Goal: Task Accomplishment & Management: Contribute content

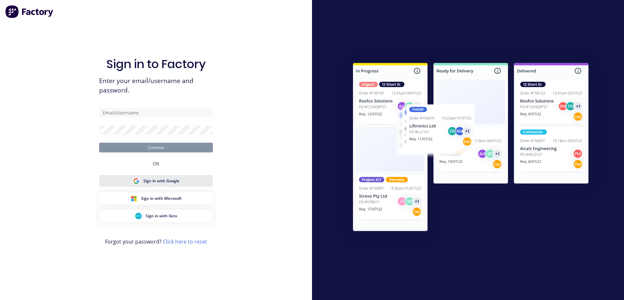
click at [169, 184] on span "Sign in with Google" at bounding box center [161, 181] width 36 height 6
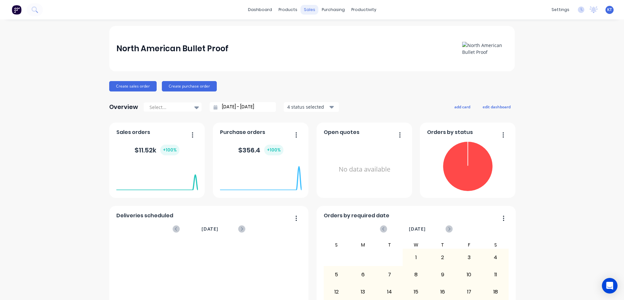
click at [311, 8] on div "sales" at bounding box center [309, 10] width 18 height 10
click at [336, 33] on div "Sales Orders" at bounding box center [333, 31] width 27 height 6
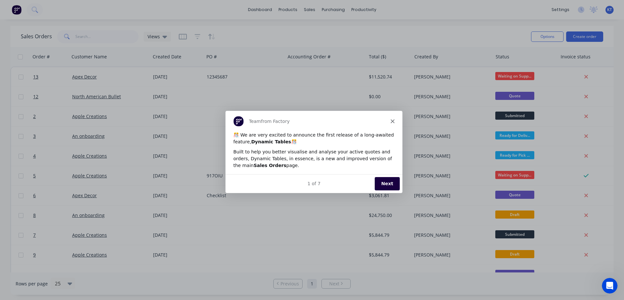
click at [392, 121] on polygon "Close" at bounding box center [392, 121] width 4 height 4
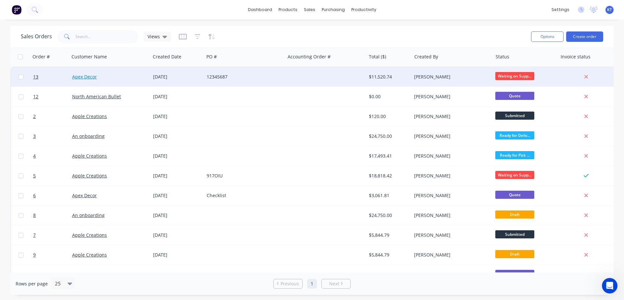
click at [88, 79] on link "Apex Decor" at bounding box center [84, 77] width 25 height 6
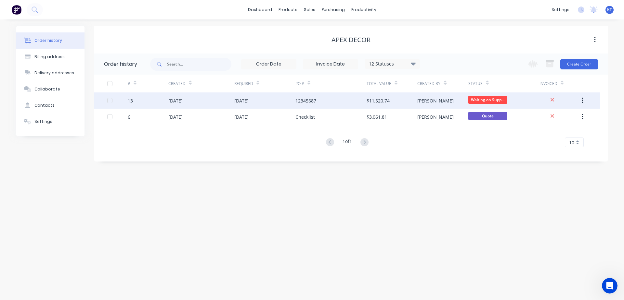
click at [308, 102] on div "12345687" at bounding box center [305, 100] width 21 height 7
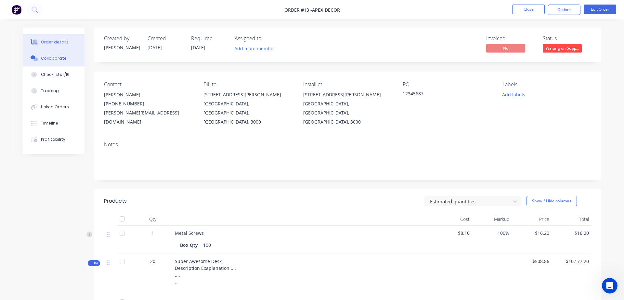
click at [60, 60] on div "Collaborate" at bounding box center [54, 59] width 26 height 6
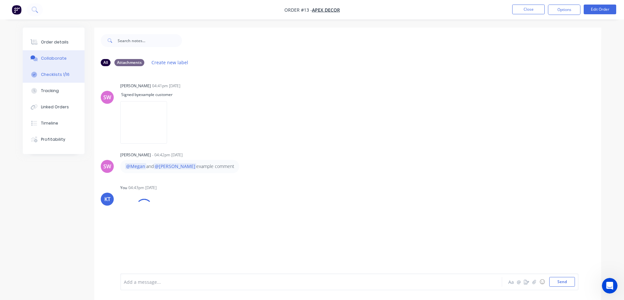
click at [50, 78] on button "Checklists 1/16" at bounding box center [54, 75] width 62 height 16
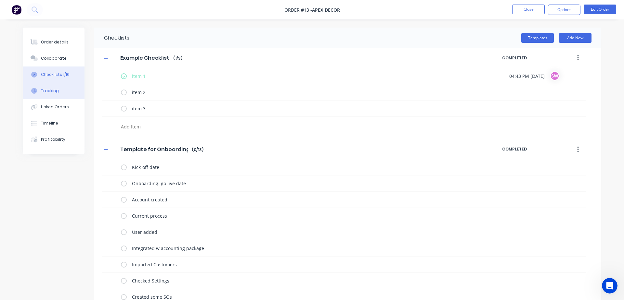
click at [58, 94] on button "Tracking" at bounding box center [54, 91] width 62 height 16
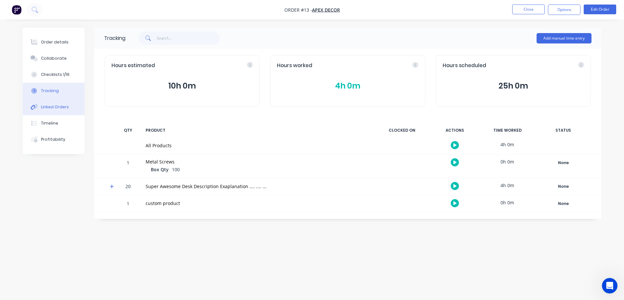
click at [66, 106] on div "Linked Orders" at bounding box center [55, 107] width 28 height 6
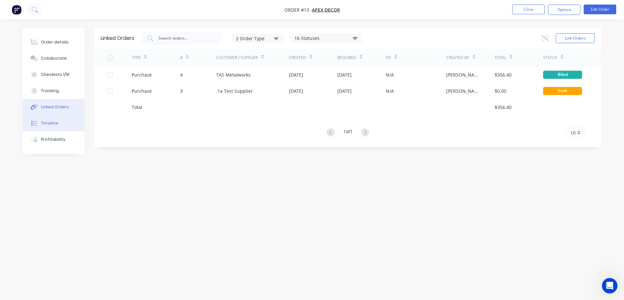
click at [56, 125] on div "Timeline" at bounding box center [49, 124] width 17 height 6
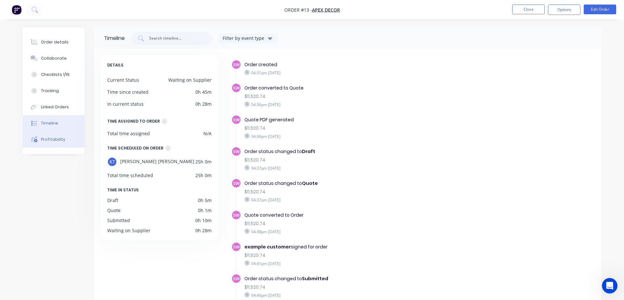
click at [53, 147] on button "Profitability" at bounding box center [54, 140] width 62 height 16
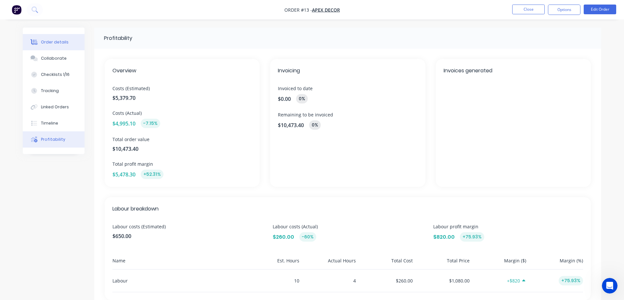
click at [59, 44] on div "Order details" at bounding box center [55, 42] width 28 height 6
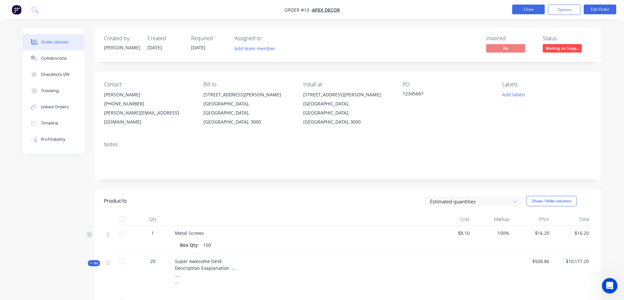
click at [532, 9] on button "Close" at bounding box center [528, 10] width 32 height 10
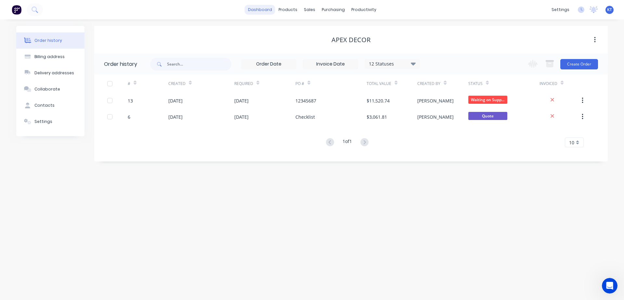
click at [267, 10] on link "dashboard" at bounding box center [260, 10] width 31 height 10
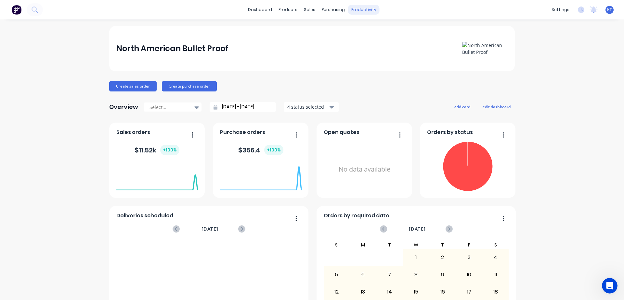
click at [363, 10] on div "productivity" at bounding box center [364, 10] width 32 height 10
click at [375, 32] on div "Workflow" at bounding box center [374, 31] width 19 height 6
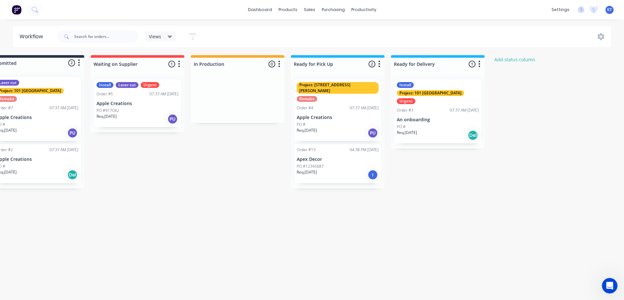
scroll to position [0, 23]
click at [140, 116] on div "Req. [DATE] PU" at bounding box center [137, 119] width 82 height 11
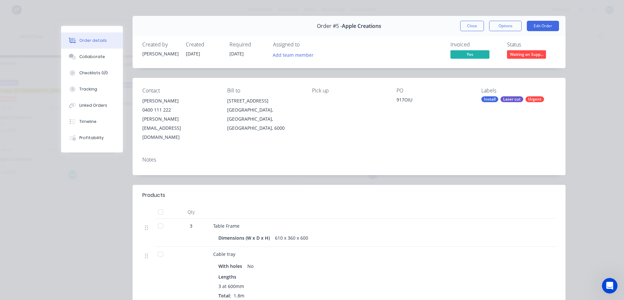
scroll to position [0, 0]
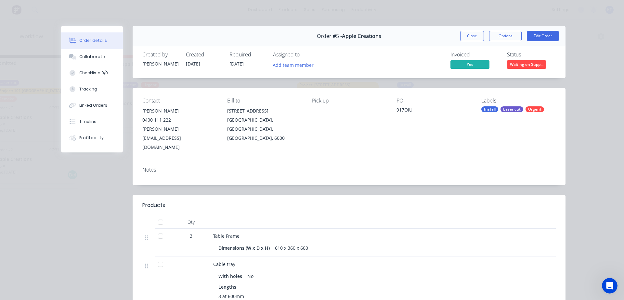
click at [80, 223] on div "Order #5 - Apple Creations Close Options Edit Order Created by [PERSON_NAME] Cr…" at bounding box center [313, 263] width 504 height 475
click at [83, 214] on div "Order #5 - Apple Creations Close Options Edit Order Created by [PERSON_NAME] Cr…" at bounding box center [313, 263] width 504 height 475
click at [54, 204] on div "Order details Collaborate Checklists 0/0 Tracking Linked Orders Timeline Profit…" at bounding box center [312, 263] width 520 height 475
click at [471, 37] on button "Close" at bounding box center [472, 36] width 24 height 10
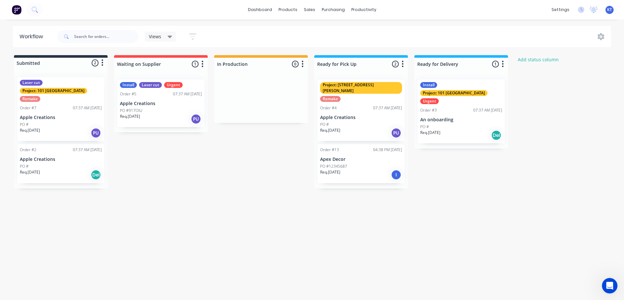
click at [61, 122] on div "PO #" at bounding box center [61, 125] width 82 height 6
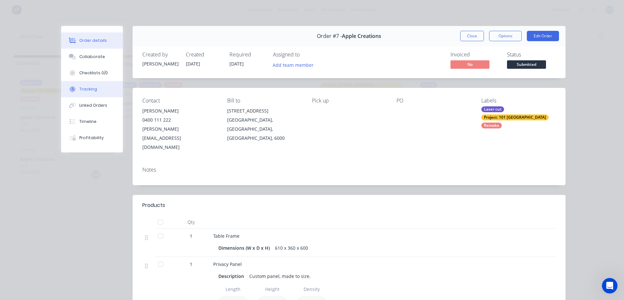
click at [86, 90] on div "Tracking" at bounding box center [88, 89] width 18 height 6
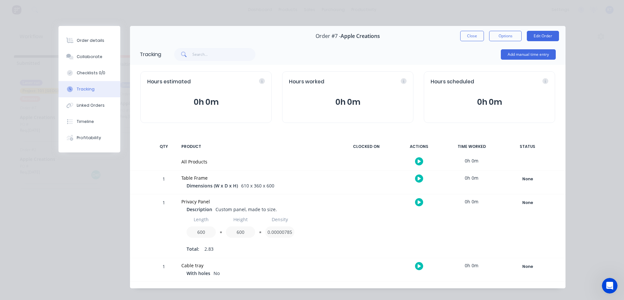
scroll to position [9, 0]
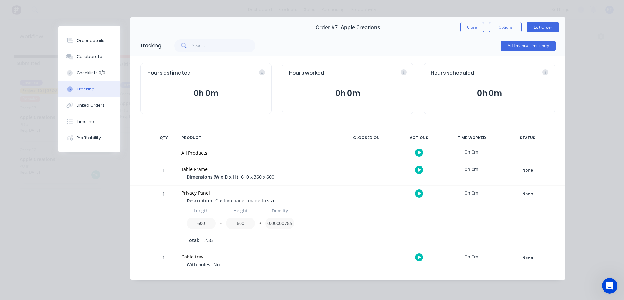
click at [419, 153] on icon "button" at bounding box center [418, 153] width 3 height 4
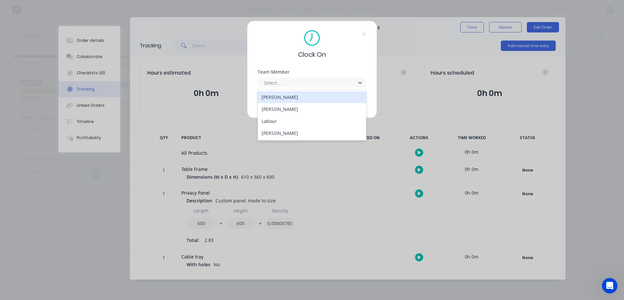
type input "TV"
click at [311, 162] on div "Clock On Team Member 4 results available. Use Up and Down to choose options, pr…" at bounding box center [312, 150] width 624 height 300
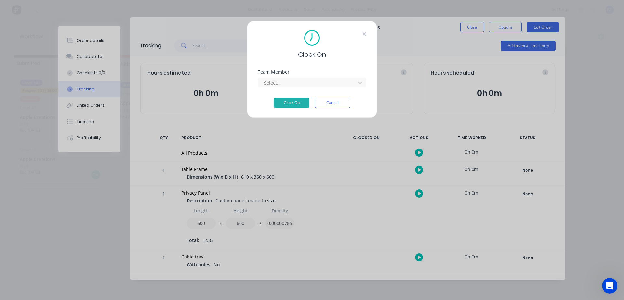
click at [364, 34] on icon at bounding box center [364, 33] width 3 height 3
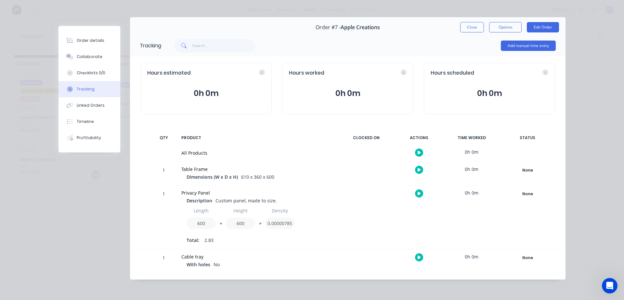
click at [84, 92] on div "Tracking" at bounding box center [86, 89] width 18 height 6
click at [82, 41] on div "Order details" at bounding box center [91, 41] width 28 height 6
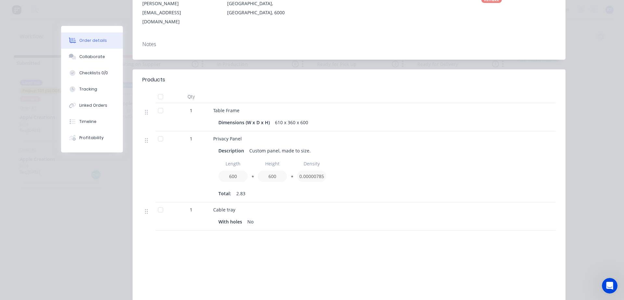
scroll to position [126, 0]
click at [146, 109] on icon at bounding box center [146, 112] width 3 height 6
click at [147, 109] on icon at bounding box center [146, 112] width 3 height 6
click at [86, 139] on div "Profitability" at bounding box center [91, 138] width 24 height 6
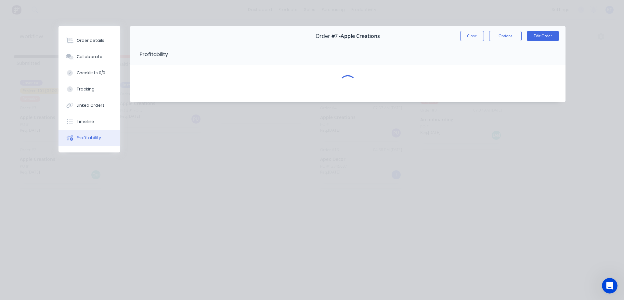
scroll to position [0, 0]
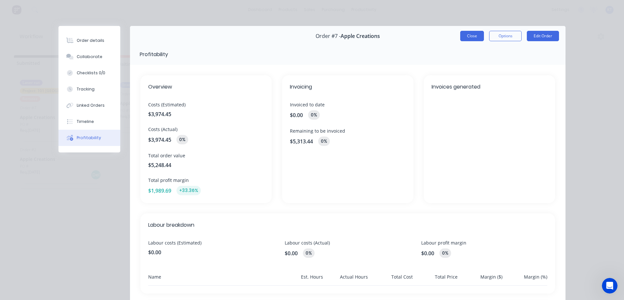
click at [474, 34] on button "Close" at bounding box center [472, 36] width 24 height 10
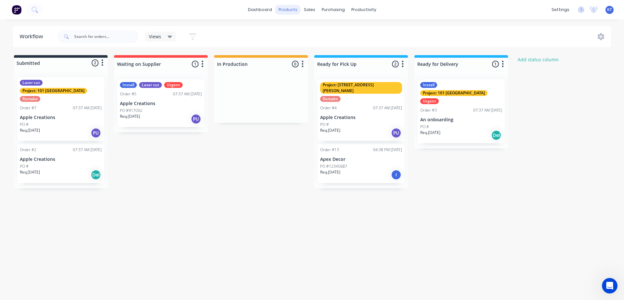
click at [293, 10] on div "products" at bounding box center [287, 10] width 25 height 10
click at [309, 12] on div "sales" at bounding box center [309, 10] width 18 height 10
click at [336, 10] on div "purchasing" at bounding box center [333, 10] width 30 height 10
click at [268, 10] on link "dashboard" at bounding box center [260, 10] width 31 height 10
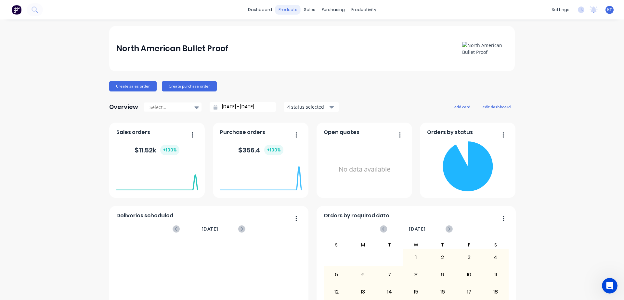
click at [292, 11] on div "products" at bounding box center [287, 10] width 25 height 10
click at [317, 33] on div "Product Catalogue" at bounding box center [316, 31] width 40 height 6
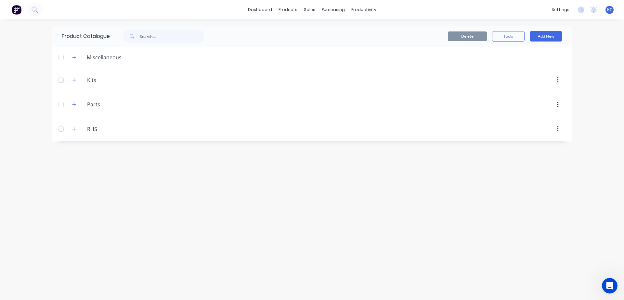
click at [562, 76] on button "button" at bounding box center [557, 80] width 15 height 12
click at [560, 81] on button "button" at bounding box center [557, 80] width 15 height 12
click at [558, 81] on icon "button" at bounding box center [558, 80] width 2 height 7
click at [560, 83] on button "button" at bounding box center [557, 80] width 15 height 12
click at [560, 103] on button "button" at bounding box center [557, 105] width 15 height 12
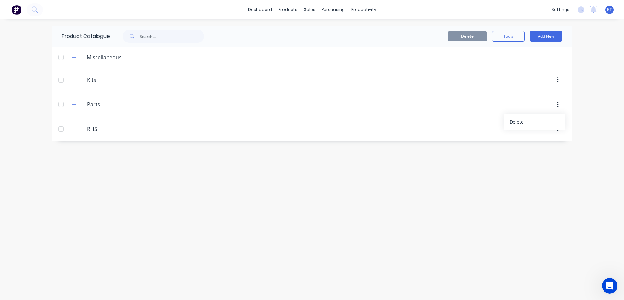
click at [558, 106] on icon "button" at bounding box center [558, 104] width 2 height 7
click at [75, 81] on icon "button" at bounding box center [74, 80] width 4 height 5
click at [74, 80] on icon "button" at bounding box center [74, 80] width 4 height 0
click at [549, 36] on button "Add New" at bounding box center [545, 36] width 32 height 10
click at [529, 82] on div "Product Kit" at bounding box center [531, 78] width 50 height 9
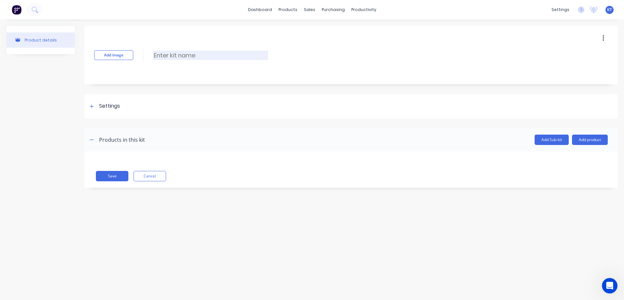
click at [161, 56] on input at bounding box center [210, 55] width 115 height 9
click at [172, 220] on div "Product details Add image Wood Door Wood Door Enter kit name Settings Kit descr…" at bounding box center [312, 153] width 624 height 268
type input "Wood Door"
click at [93, 108] on div at bounding box center [92, 106] width 8 height 8
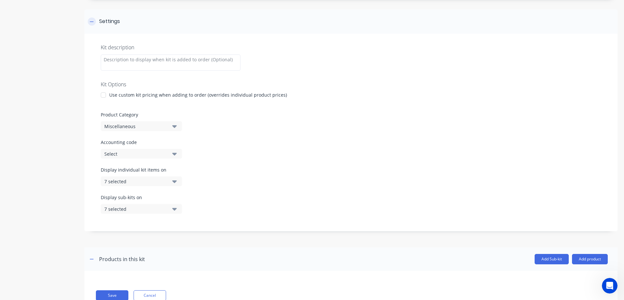
scroll to position [85, 0]
click at [174, 127] on icon "button" at bounding box center [174, 126] width 5 height 3
click at [175, 128] on icon "button" at bounding box center [174, 126] width 5 height 7
click at [174, 126] on icon "button" at bounding box center [174, 126] width 5 height 3
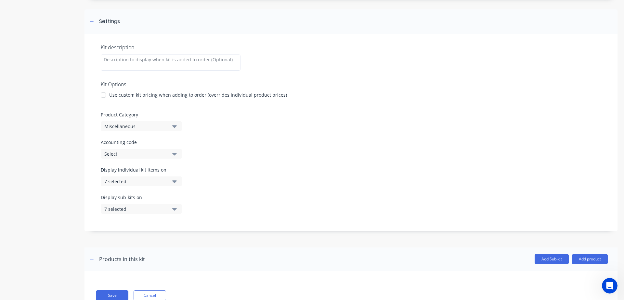
click at [172, 154] on icon "button" at bounding box center [174, 153] width 5 height 7
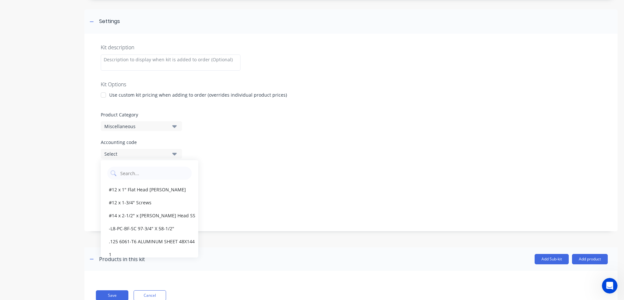
click at [174, 154] on icon "button" at bounding box center [174, 154] width 5 height 3
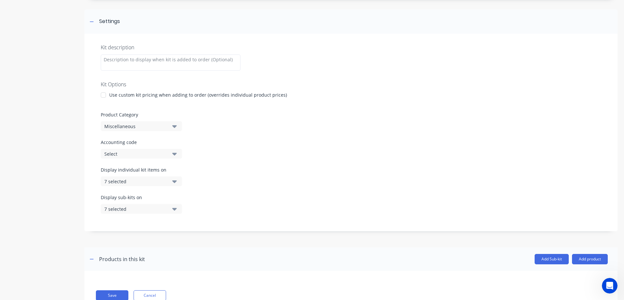
click at [174, 182] on icon "button" at bounding box center [174, 182] width 5 height 3
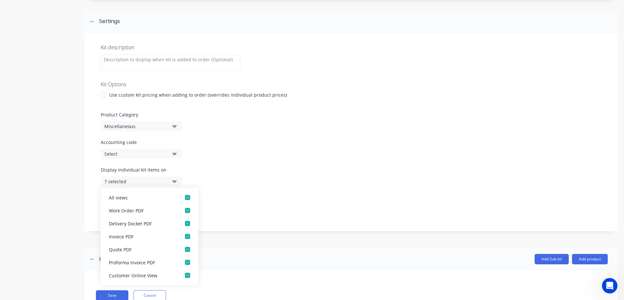
click at [175, 179] on icon "button" at bounding box center [174, 181] width 5 height 7
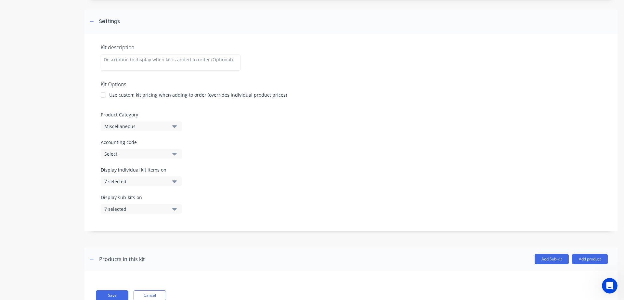
click at [177, 213] on button "7 selected" at bounding box center [141, 209] width 81 height 10
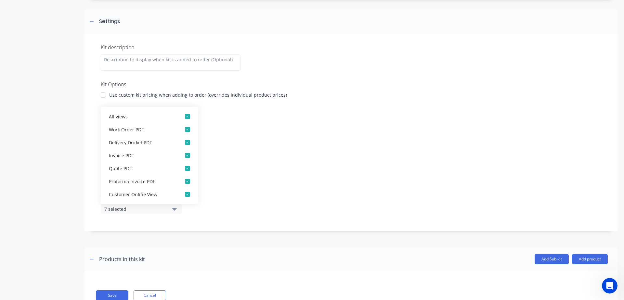
click at [174, 210] on icon "button" at bounding box center [174, 209] width 5 height 7
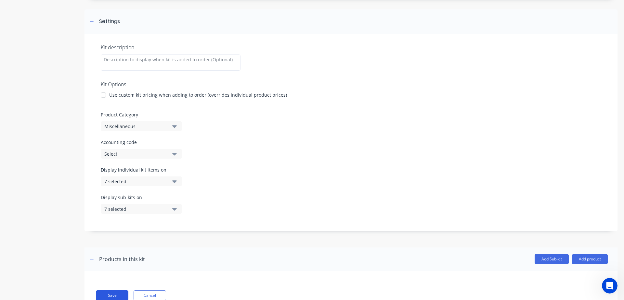
click at [109, 296] on button "Save" at bounding box center [112, 296] width 32 height 10
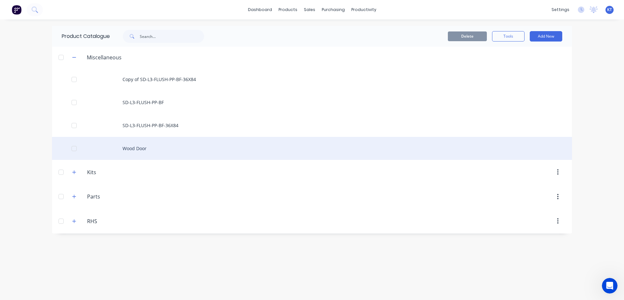
click at [132, 149] on div "Wood Door" at bounding box center [312, 148] width 520 height 23
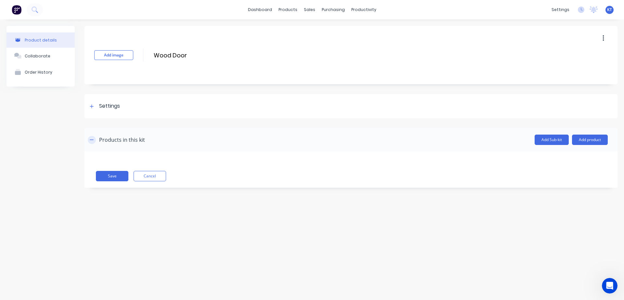
click at [92, 141] on icon "button" at bounding box center [92, 140] width 4 height 5
click at [92, 140] on icon "button" at bounding box center [92, 140] width 4 height 4
click at [92, 140] on icon "button" at bounding box center [92, 140] width 4 height 0
click at [94, 108] on div at bounding box center [92, 106] width 8 height 8
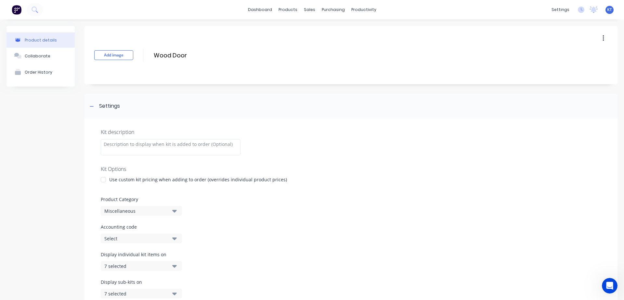
click at [21, 14] on img at bounding box center [17, 10] width 10 height 10
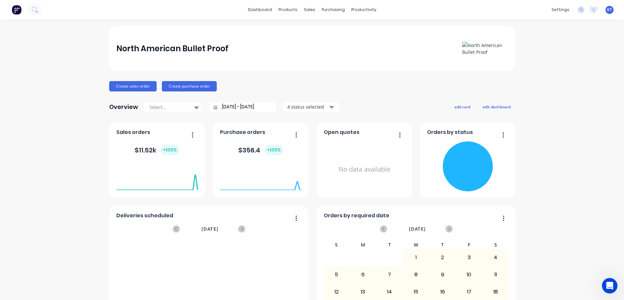
click at [609, 11] on span "KT" at bounding box center [609, 10] width 5 height 6
click at [555, 84] on div "Sign out" at bounding box center [554, 82] width 18 height 6
